Goal: Task Accomplishment & Management: Use online tool/utility

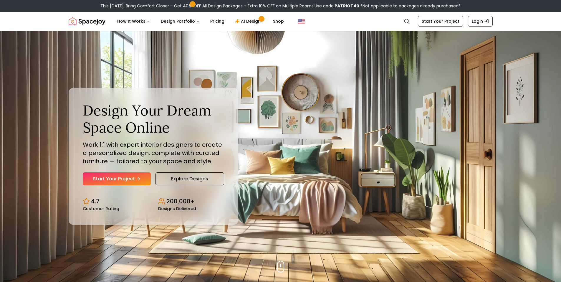
click at [247, 27] on nav "Spacejoy Search How It Works Design Portfolio Pricing AI Design Shop Search Sta…" at bounding box center [281, 21] width 424 height 19
click at [247, 23] on link "AI Design" at bounding box center [248, 21] width 37 height 12
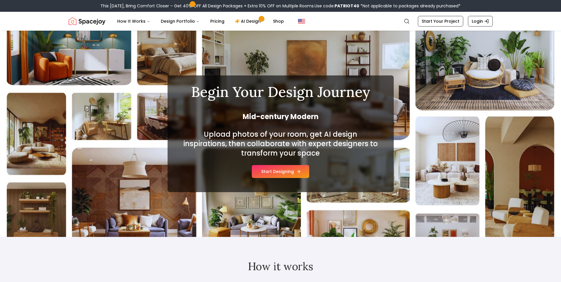
click at [287, 172] on button "Start Designing" at bounding box center [280, 171] width 57 height 13
